Goal: Task Accomplishment & Management: Use online tool/utility

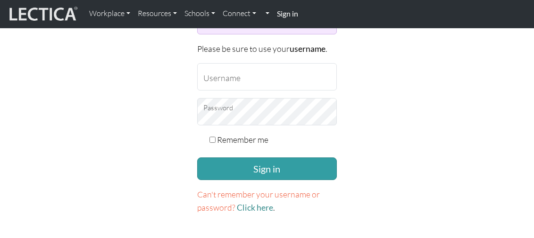
scroll to position [189, 0]
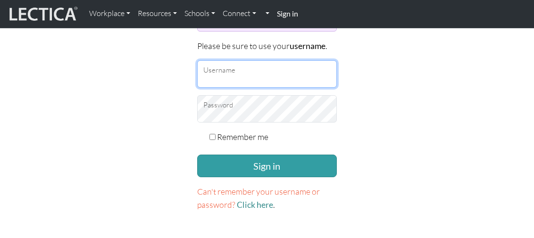
type input "TaddyAO2025"
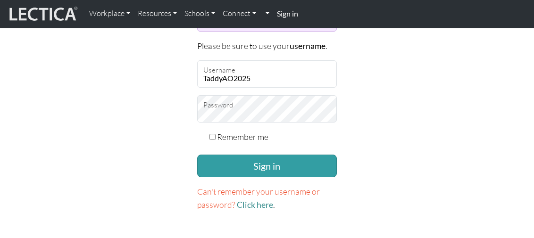
click at [214, 134] on input "Remember me" at bounding box center [212, 137] width 6 height 6
checkbox input "true"
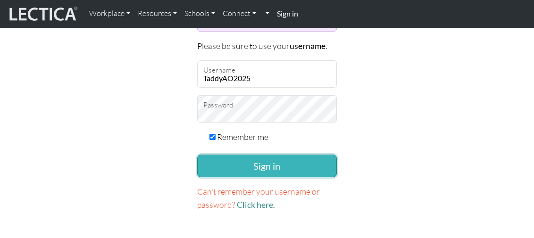
click at [264, 165] on button "Sign in" at bounding box center [267, 166] width 140 height 23
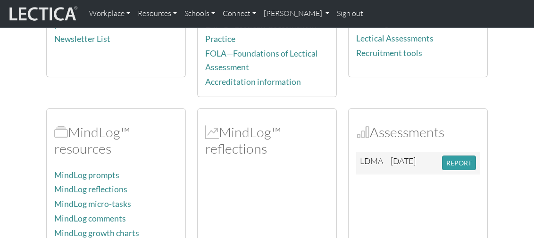
scroll to position [236, 0]
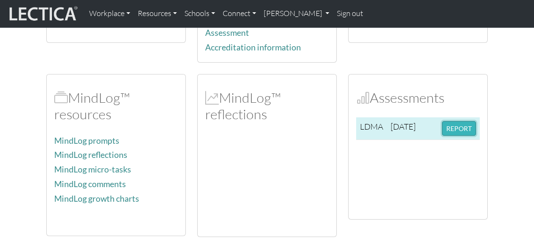
click at [457, 125] on button "REPORT" at bounding box center [459, 128] width 34 height 15
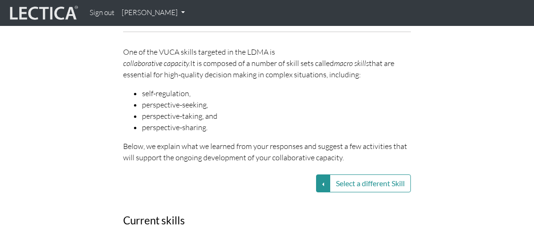
scroll to position [1193, 0]
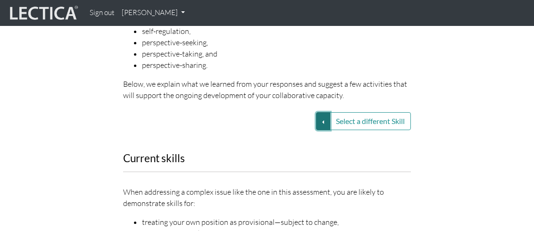
click at [322, 112] on button "Select a different Skill" at bounding box center [323, 121] width 14 height 18
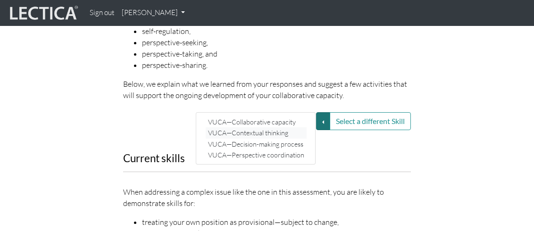
click at [281, 127] on link "VUCA—Contextual thinking" at bounding box center [256, 132] width 101 height 11
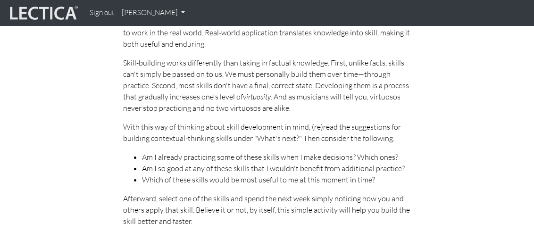
scroll to position [2136, 0]
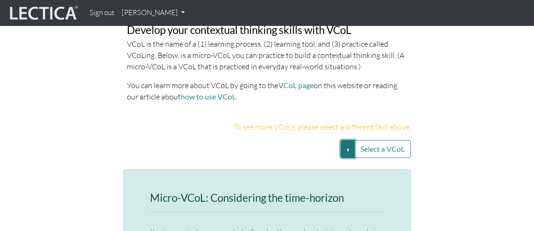
click at [348, 140] on button "Select a VCoL" at bounding box center [347, 149] width 14 height 18
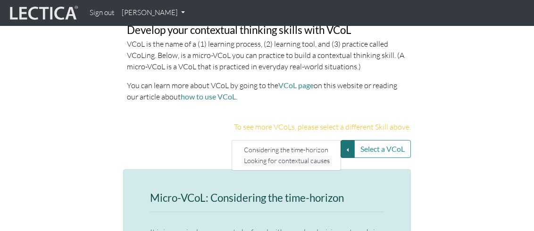
click at [295, 155] on link "Looking for contextual causes" at bounding box center [286, 160] width 91 height 11
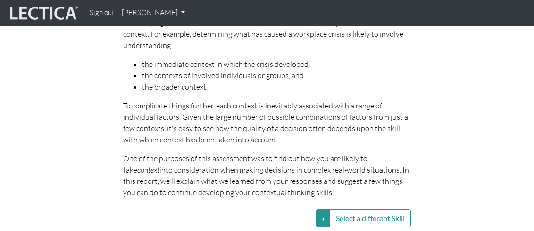
scroll to position [1240, 0]
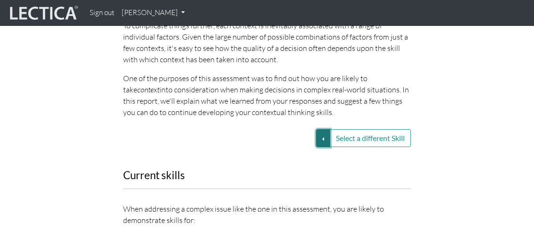
click at [323, 129] on button "Select a different Skill" at bounding box center [323, 138] width 14 height 18
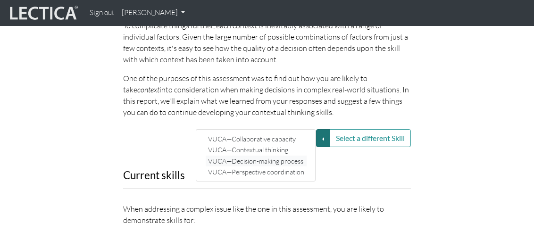
click at [286, 155] on link "VUCA—Decision-making process" at bounding box center [256, 160] width 101 height 11
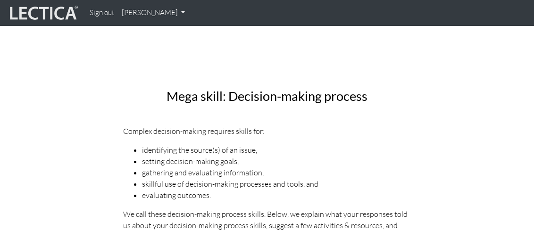
scroll to position [1146, 0]
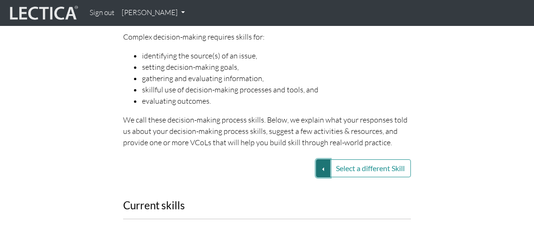
click at [323, 159] on button "Select a different Skill" at bounding box center [323, 168] width 14 height 18
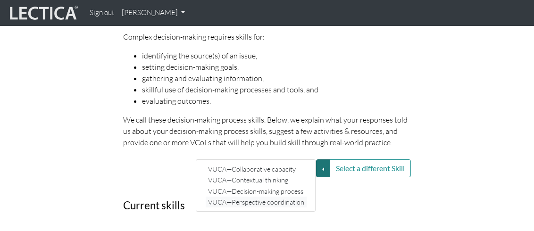
click at [284, 197] on link "VUCA—Perspective coordination" at bounding box center [256, 202] width 101 height 11
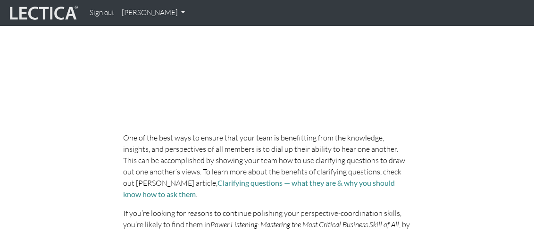
scroll to position [3126, 0]
